Goal: Task Accomplishment & Management: Complete application form

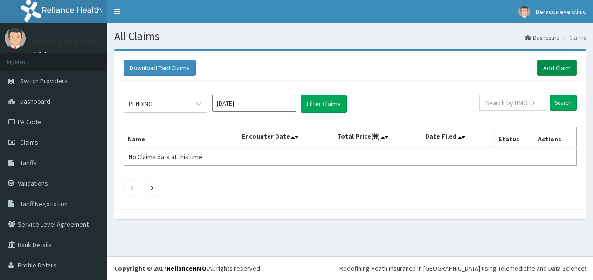
click at [556, 64] on link "Add Claim" at bounding box center [557, 68] width 40 height 16
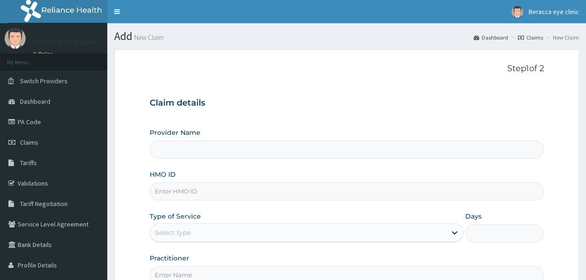
type input "Beracca Eye Clinic Limited- [GEOGRAPHIC_DATA]"
click at [27, 141] on span "Claims" at bounding box center [29, 142] width 18 height 8
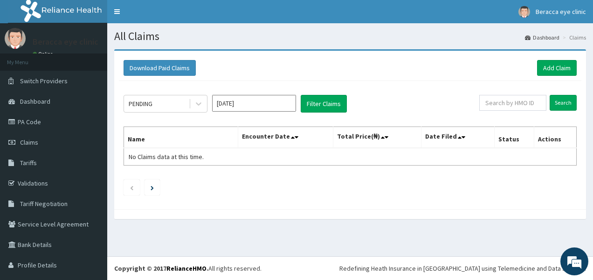
click at [248, 105] on input "Oct 2025" at bounding box center [254, 103] width 84 height 17
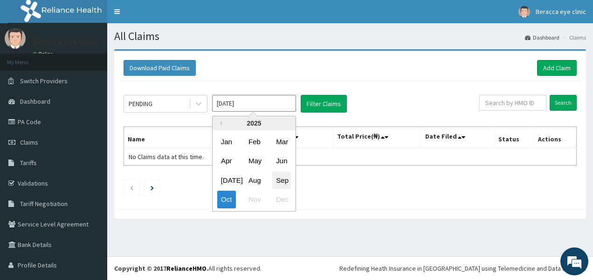
click at [287, 184] on div "Sep" at bounding box center [281, 180] width 19 height 17
type input "Sep 2025"
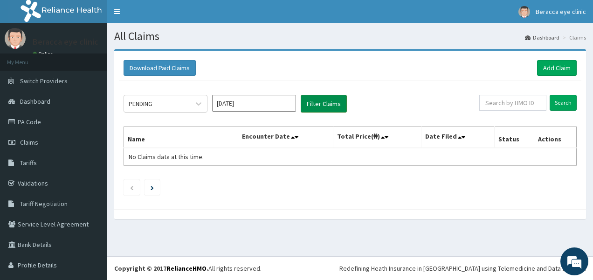
click at [331, 101] on button "Filter Claims" at bounding box center [323, 104] width 46 height 18
click at [554, 68] on link "Add Claim" at bounding box center [557, 68] width 40 height 16
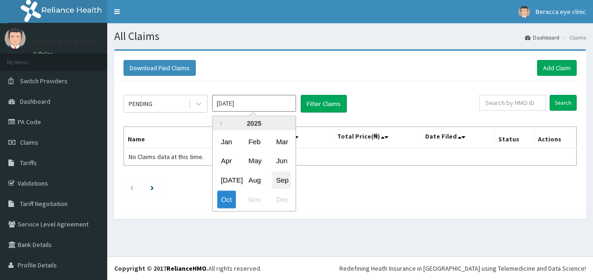
click at [279, 181] on div "Sep" at bounding box center [281, 180] width 19 height 17
type input "Sep 2025"
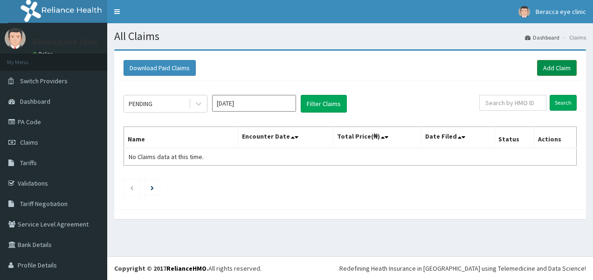
click at [548, 68] on link "Add Claim" at bounding box center [557, 68] width 40 height 16
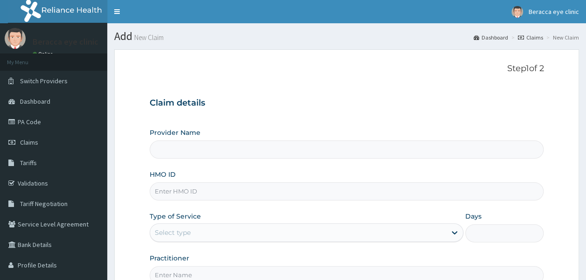
type input "Beracca Eye Clinic Limited- [GEOGRAPHIC_DATA]"
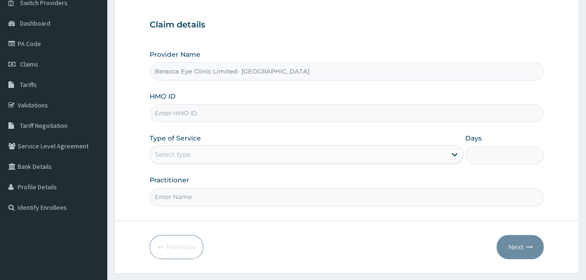
scroll to position [93, 0]
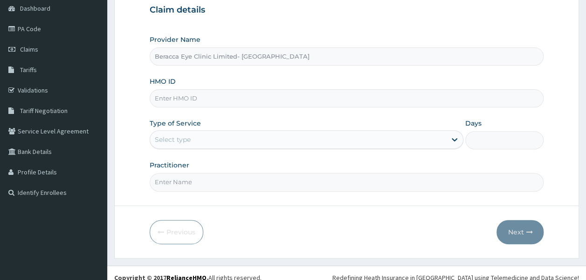
click at [351, 96] on input "HMO ID" at bounding box center [347, 98] width 394 height 18
type input "ELI/10017/A"
click at [362, 112] on div "Provider Name Beracca Eye Clinic Limited- Port harcourt HMO ID ELI/10017/A Type…" at bounding box center [347, 113] width 394 height 157
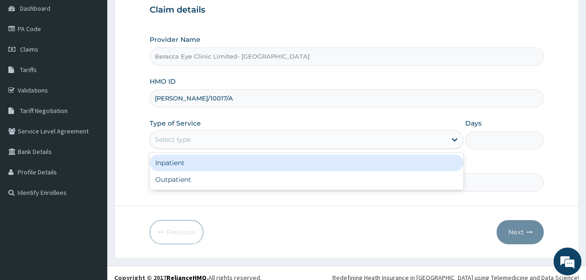
click at [210, 139] on div "Select type" at bounding box center [298, 139] width 296 height 15
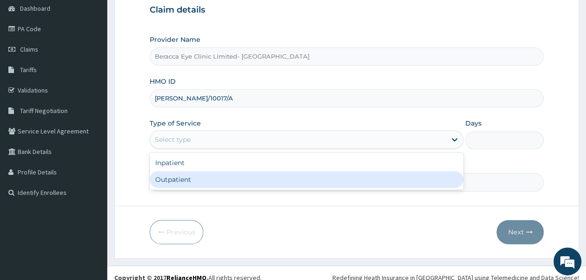
click at [204, 181] on div "Outpatient" at bounding box center [307, 179] width 314 height 17
type input "1"
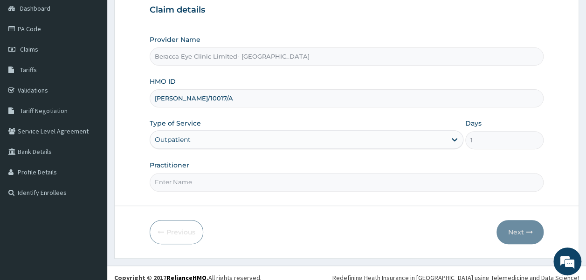
click at [243, 187] on input "Practitioner" at bounding box center [347, 182] width 394 height 18
type input "DR.GAIL"
click at [521, 228] on button "Next" at bounding box center [519, 232] width 47 height 24
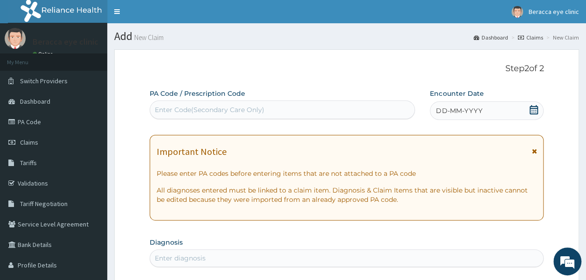
click at [208, 106] on div "Enter Code(Secondary Care Only)" at bounding box center [209, 109] width 109 height 9
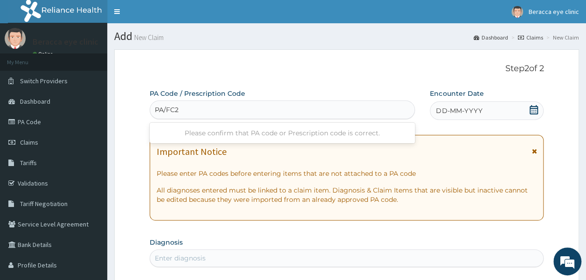
type input "PA/FC2D"
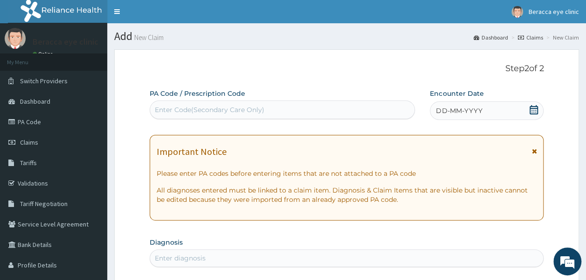
drag, startPoint x: 221, startPoint y: 106, endPoint x: 198, endPoint y: 112, distance: 24.4
click at [198, 112] on div "Enter Code(Secondary Care Only)" at bounding box center [209, 109] width 109 height 9
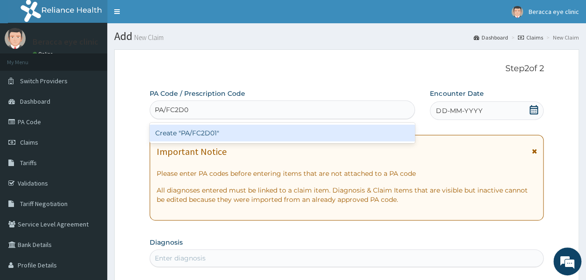
type input "PA/FC2D01"
click at [220, 129] on div "Create "PA/FC2D01"" at bounding box center [283, 133] width 266 height 17
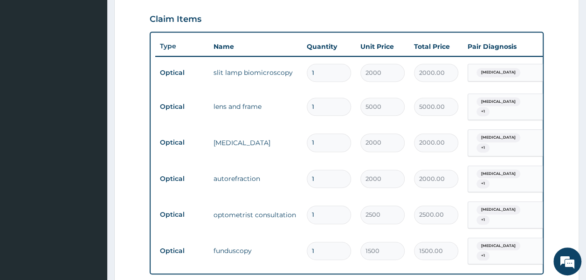
scroll to position [0, 73]
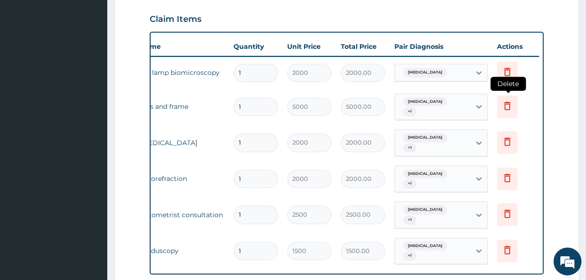
click at [508, 107] on icon at bounding box center [507, 106] width 7 height 8
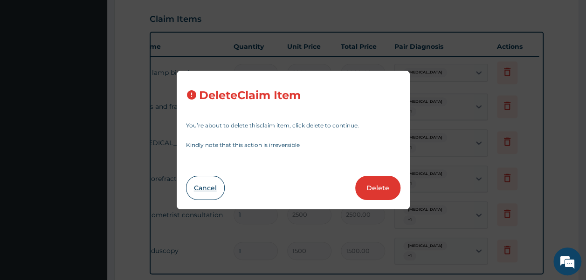
click at [218, 191] on button "Cancel" at bounding box center [205, 188] width 39 height 24
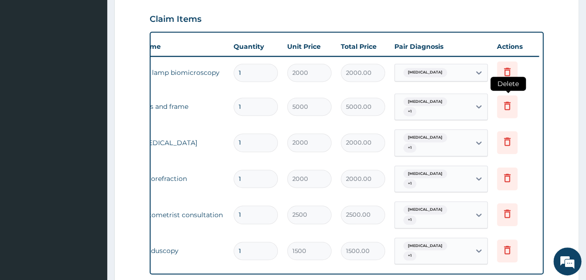
click at [507, 105] on icon at bounding box center [506, 105] width 11 height 11
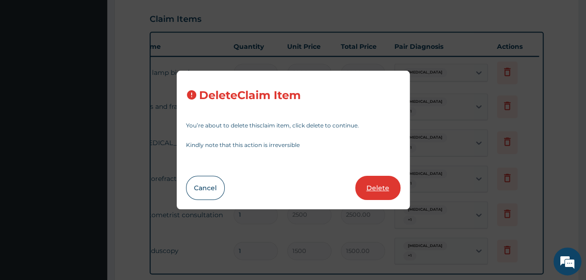
click at [376, 184] on button "Delete" at bounding box center [377, 188] width 45 height 24
type input "2000"
type input "2000.00"
type input "2500"
type input "2500.00"
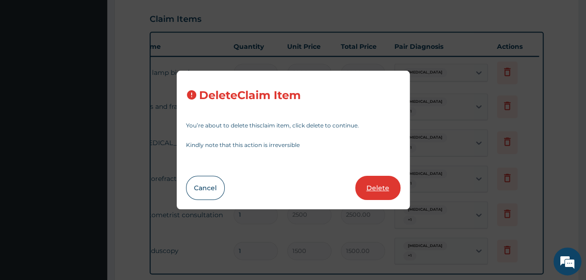
type input "1500"
type input "1500.00"
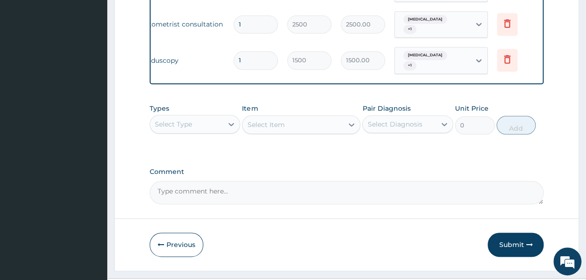
scroll to position [482, 0]
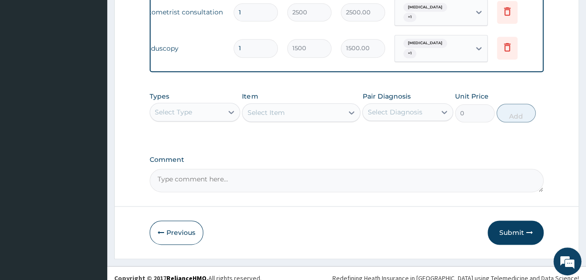
click at [238, 177] on textarea "Comment" at bounding box center [347, 180] width 394 height 23
click at [154, 169] on textarea "patient is not ready for glasses yet" at bounding box center [347, 180] width 394 height 23
click at [272, 170] on textarea "Reason for deleting Lens & FRAME patient is not ready for glasses yet" at bounding box center [347, 180] width 394 height 23
type textarea "Reason for deleting Lens & Frame patient is not ready for glasses yet"
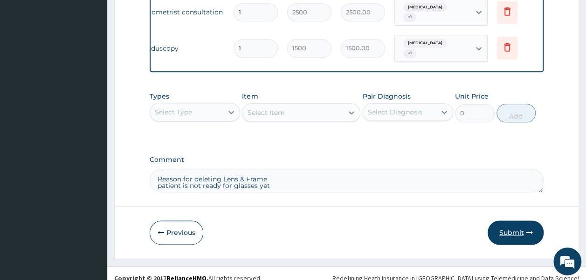
click at [508, 221] on button "Submit" at bounding box center [515, 233] width 56 height 24
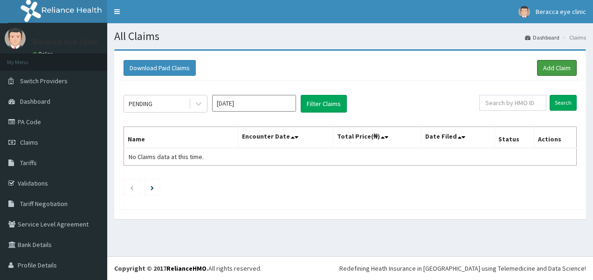
click at [557, 65] on link "Add Claim" at bounding box center [557, 68] width 40 height 16
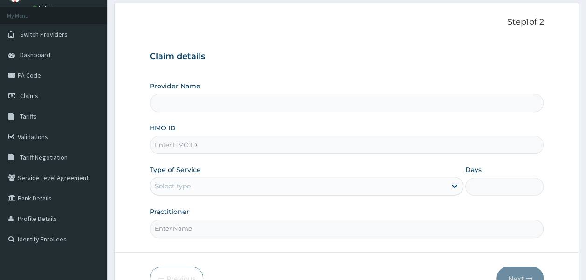
scroll to position [93, 0]
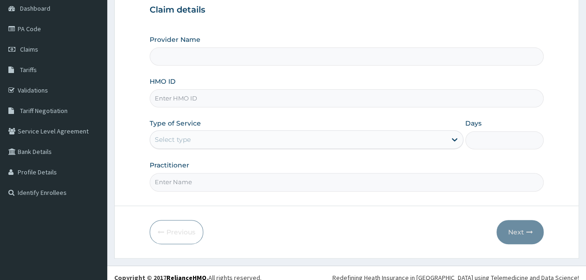
click at [216, 102] on input "HMO ID" at bounding box center [347, 98] width 394 height 18
type input "Beracca Eye Clinic Limited- [GEOGRAPHIC_DATA]"
type input "e"
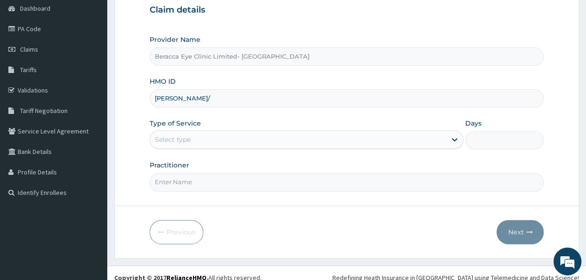
scroll to position [0, 0]
type input "[PERSON_NAME]/10017/E"
click at [246, 138] on div "Select type" at bounding box center [298, 139] width 296 height 15
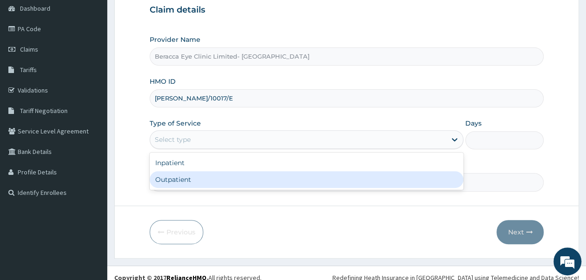
drag, startPoint x: 223, startPoint y: 186, endPoint x: 230, endPoint y: 182, distance: 8.8
click at [225, 186] on div "Outpatient" at bounding box center [307, 179] width 314 height 17
type input "1"
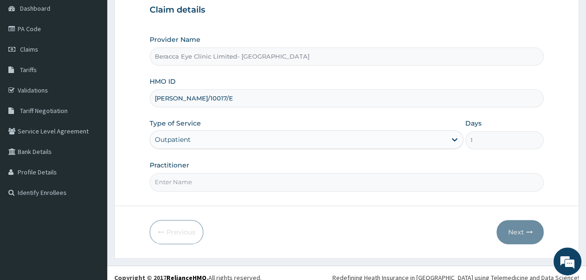
drag, startPoint x: 291, startPoint y: 181, endPoint x: 280, endPoint y: 180, distance: 10.3
click at [291, 181] on input "Practitioner" at bounding box center [347, 182] width 394 height 18
type input "Dr. GAIL"
click at [516, 225] on button "Next" at bounding box center [519, 232] width 47 height 24
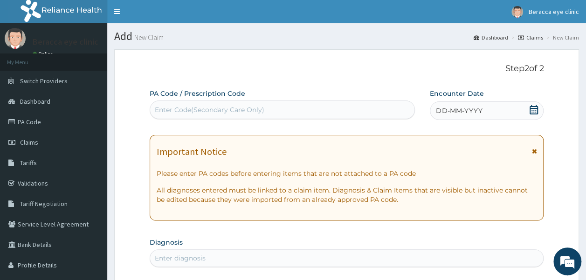
click at [293, 106] on div "Enter Code(Secondary Care Only)" at bounding box center [282, 109] width 265 height 15
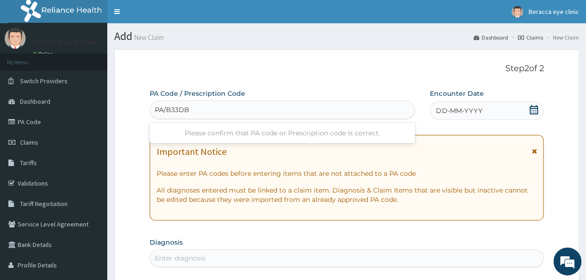
type input "PA/B33DB9"
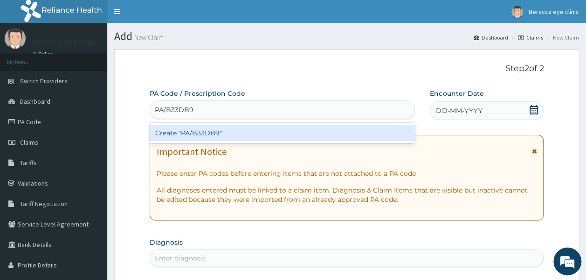
click at [274, 135] on div "Create "PA/B33DB9"" at bounding box center [283, 133] width 266 height 17
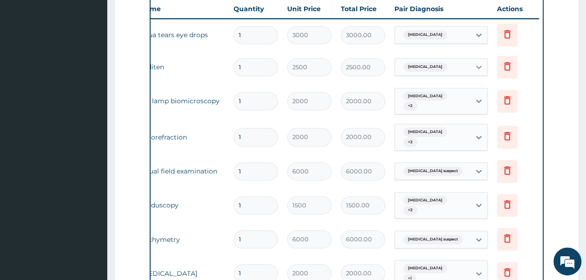
scroll to position [327, 0]
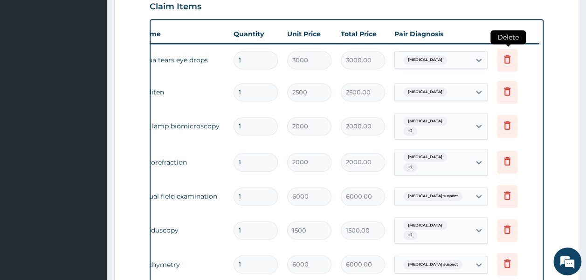
click at [506, 57] on icon at bounding box center [507, 59] width 7 height 8
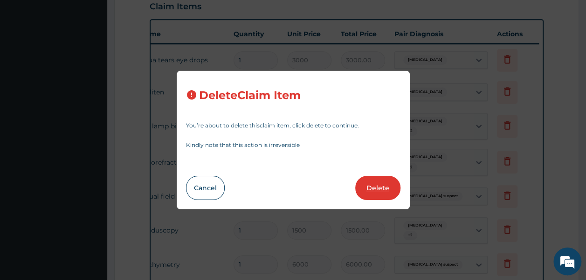
click at [379, 187] on button "Delete" at bounding box center [377, 188] width 45 height 24
type input "2500"
type input "2500.00"
type input "2000"
type input "2000.00"
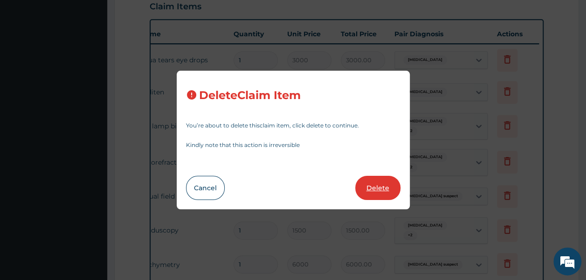
type input "6000"
type input "6000.00"
type input "1500"
type input "1500.00"
type input "6000"
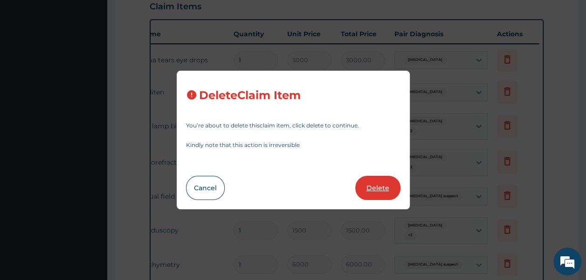
type input "6000.00"
type input "2000"
type input "2000.00"
type input "2500"
type input "2500.00"
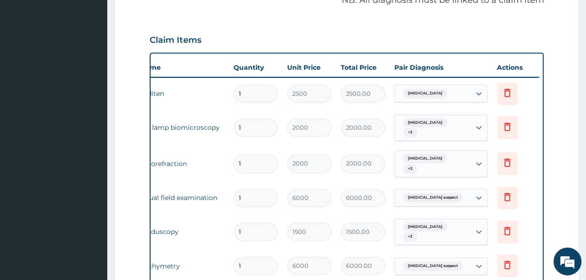
scroll to position [281, 0]
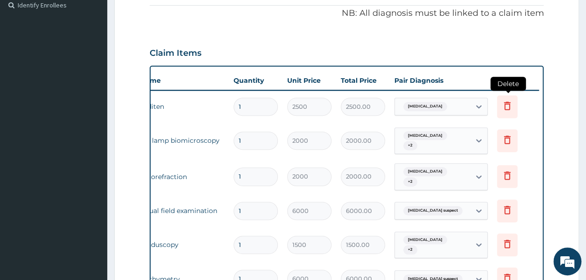
click at [507, 108] on icon at bounding box center [506, 105] width 11 height 11
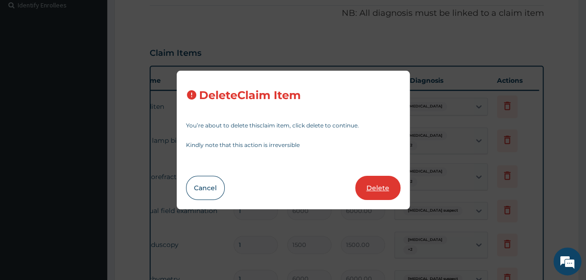
click at [380, 190] on button "Delete" at bounding box center [377, 188] width 45 height 24
type input "2000"
type input "2000.00"
type input "6000"
type input "6000.00"
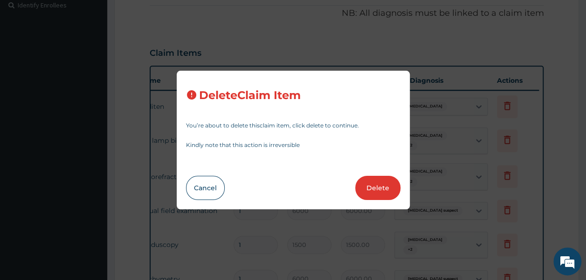
type input "1500"
type input "1500.00"
type input "6000"
type input "6000.00"
type input "2000"
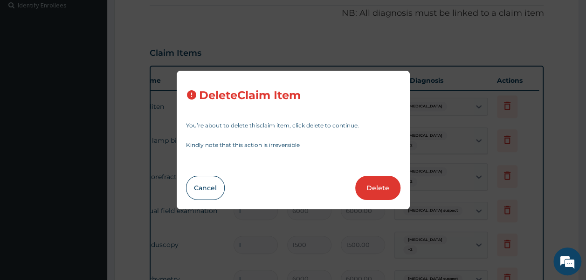
type input "2000.00"
type input "2500"
type input "2500.00"
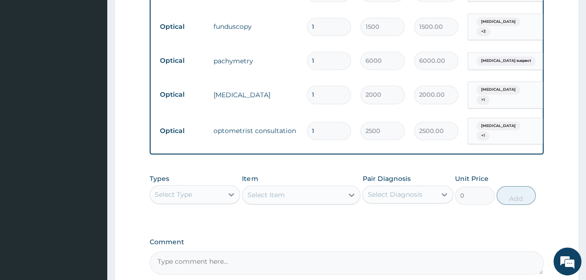
scroll to position [557, 0]
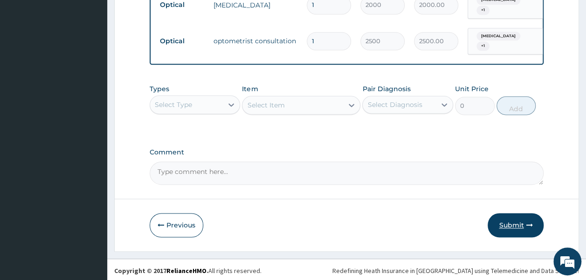
click at [521, 225] on button "Submit" at bounding box center [515, 225] width 56 height 24
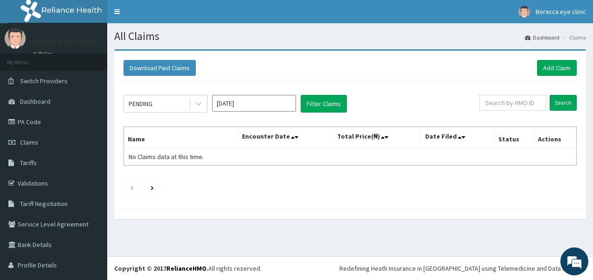
click at [241, 109] on input "Oct 2025" at bounding box center [254, 103] width 84 height 17
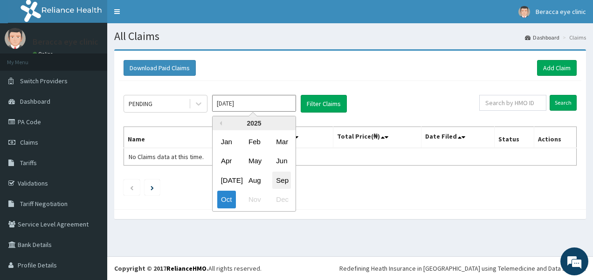
click at [281, 177] on div "Sep" at bounding box center [281, 180] width 19 height 17
type input "Sep 2025"
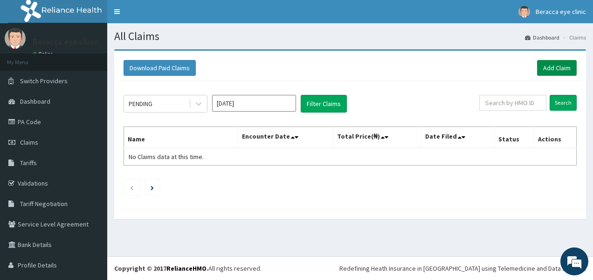
click at [554, 67] on link "Add Claim" at bounding box center [557, 68] width 40 height 16
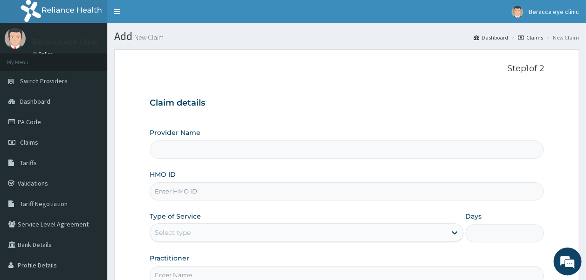
type input "Beracca Eye Clinic Limited- [GEOGRAPHIC_DATA]"
click at [246, 194] on input "HMO ID" at bounding box center [347, 192] width 394 height 18
type input "KSB"
